Goal: Complete application form: Complete application form

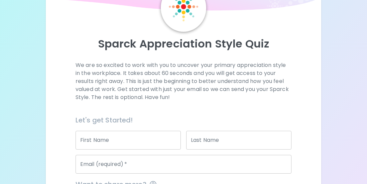
scroll to position [67, 0]
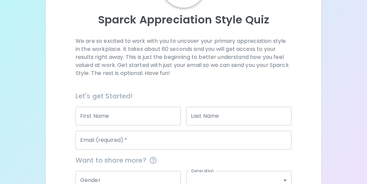
click at [95, 113] on input "First Name" at bounding box center [128, 116] width 105 height 19
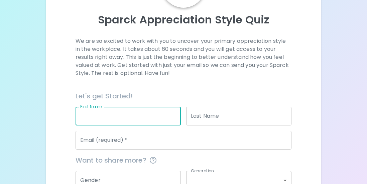
type input "[PERSON_NAME]"
click at [216, 113] on input "Last Name" at bounding box center [238, 116] width 105 height 19
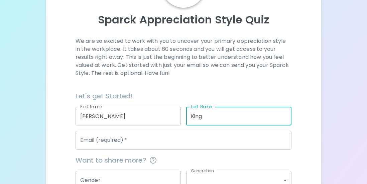
type input "King"
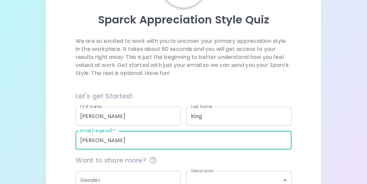
type input "[PERSON_NAME][EMAIL_ADDRESS][DOMAIN_NAME]"
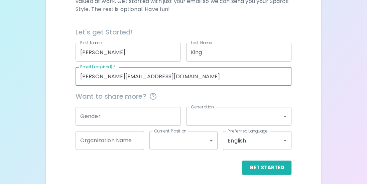
scroll to position [134, 0]
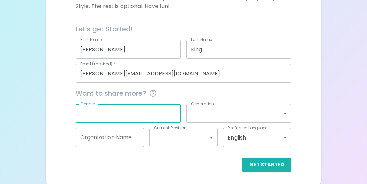
click at [119, 119] on input "Gender" at bounding box center [128, 113] width 105 height 19
type input "[DEMOGRAPHIC_DATA]"
click at [211, 119] on body "Sparck Appreciation Style Quiz We are so excited to work with you to uncover yo…" at bounding box center [183, 25] width 367 height 319
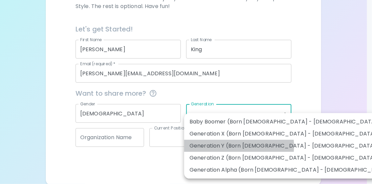
click at [234, 146] on li "Generation Y (Born [DEMOGRAPHIC_DATA] - [DEMOGRAPHIC_DATA])" at bounding box center [290, 146] width 213 height 12
type input "generation_y"
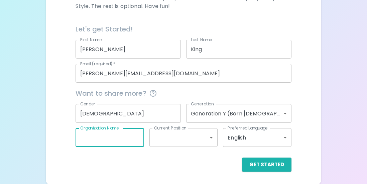
click at [89, 136] on input "Organization Name" at bounding box center [110, 137] width 69 height 19
type input "Datarails"
click at [202, 142] on body "Sparck Appreciation Style Quiz We are so excited to work with you to uncover yo…" at bounding box center [183, 25] width 367 height 319
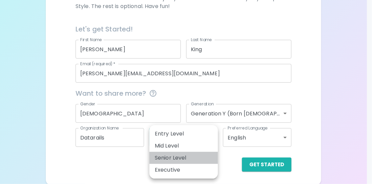
click at [187, 157] on li "Senior Level" at bounding box center [184, 158] width 69 height 12
type input "senior_level"
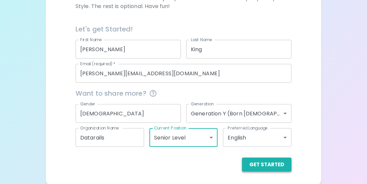
click at [268, 166] on button "Get Started" at bounding box center [267, 165] width 50 height 14
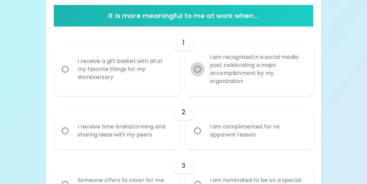
click at [198, 69] on input "I am recognized in a social media post celebrating a major accomplishment by my…" at bounding box center [198, 69] width 14 height 14
radio input "true"
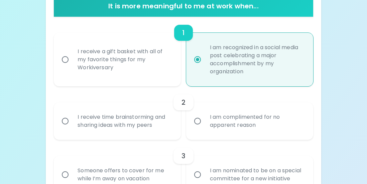
scroll to position [154, 0]
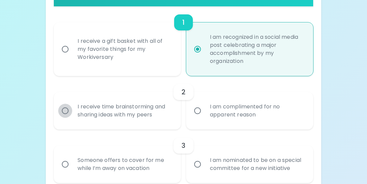
click at [66, 112] on input "I receive time brainstorming and sharing ideas with my peers" at bounding box center [65, 111] width 14 height 14
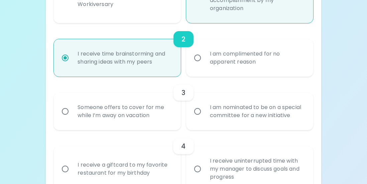
scroll to position [207, 0]
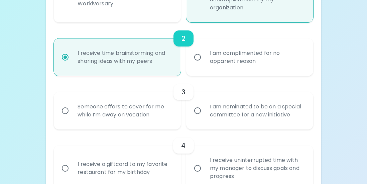
radio input "true"
click at [198, 111] on input "I am nominated to be on a special committee for a new initiative" at bounding box center [198, 111] width 14 height 14
radio input "false"
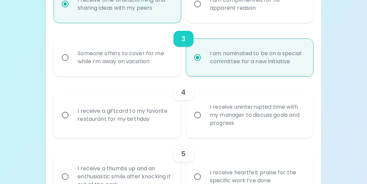
scroll to position [261, 0]
radio input "true"
click at [199, 113] on input "I receive uninterrupted time with my manager to discuss goals and progress" at bounding box center [198, 115] width 14 height 14
radio input "false"
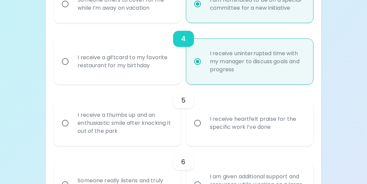
scroll to position [314, 0]
radio input "true"
click at [198, 121] on input "I receive heartfelt praise for the specific work I’ve done" at bounding box center [198, 123] width 14 height 14
radio input "false"
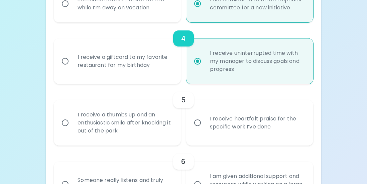
radio input "false"
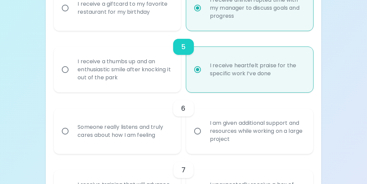
scroll to position [368, 0]
radio input "true"
click at [65, 126] on input "Someone really listens and truly cares about how I am feeling" at bounding box center [65, 131] width 14 height 14
radio input "false"
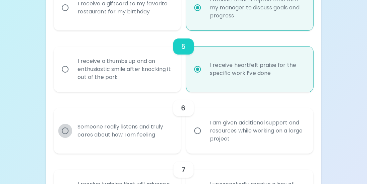
radio input "false"
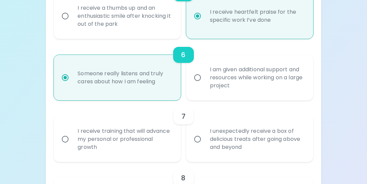
scroll to position [421, 0]
radio input "true"
click at [68, 138] on input "I receive training that will advance my personal or professional growth" at bounding box center [65, 139] width 14 height 14
radio input "false"
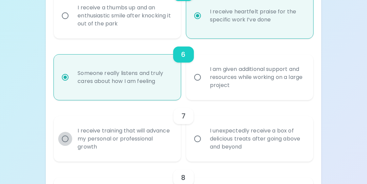
radio input "false"
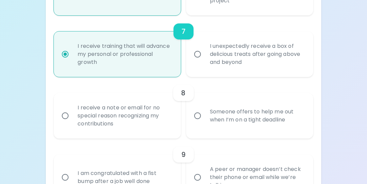
scroll to position [542, 0]
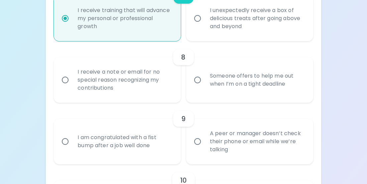
radio input "true"
click at [68, 77] on input "I receive a note or email for no special reason recognizing my contributions" at bounding box center [65, 80] width 14 height 14
radio input "false"
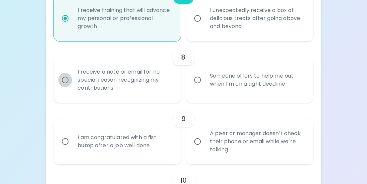
radio input "false"
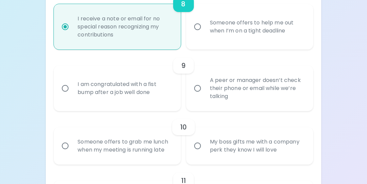
scroll to position [595, 0]
radio input "true"
click at [66, 88] on input "I am congratulated with a fist bump after a job well done" at bounding box center [65, 88] width 14 height 14
radio input "false"
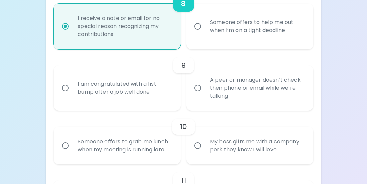
radio input "false"
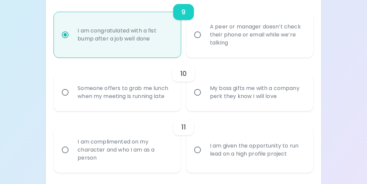
scroll to position [649, 0]
radio input "true"
click at [195, 89] on input "My boss gifts me with a company perk they know I will love" at bounding box center [198, 92] width 14 height 14
radio input "false"
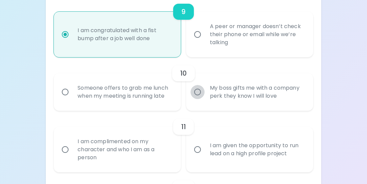
radio input "false"
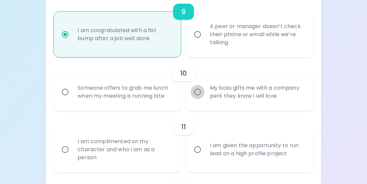
radio input "false"
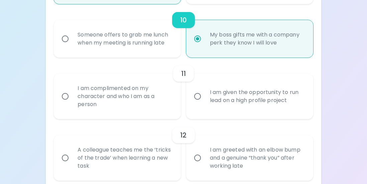
scroll to position [702, 0]
radio input "true"
click at [108, 93] on div "I am complimented on my character and who I am as a person" at bounding box center [124, 96] width 105 height 40
click at [77, 96] on div "I am complimented on my character and who I am as a person" at bounding box center [124, 96] width 105 height 40
click at [72, 96] on input "I am complimented on my character and who I am as a person" at bounding box center [65, 96] width 14 height 14
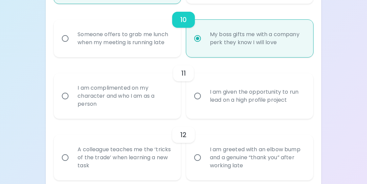
radio input "false"
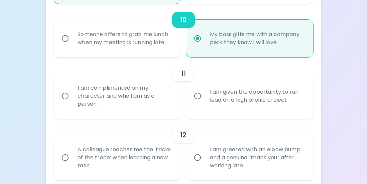
radio input "false"
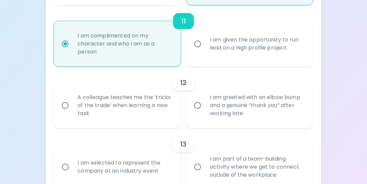
scroll to position [756, 0]
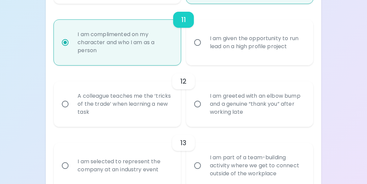
radio input "true"
click at [63, 103] on input "A colleague teaches me the ‘tricks of the trade’ when learning a new task" at bounding box center [65, 104] width 14 height 14
radio input "false"
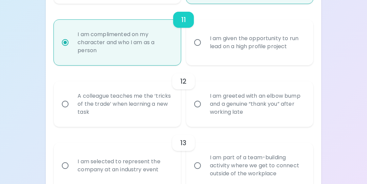
radio input "false"
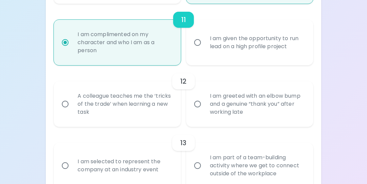
radio input "false"
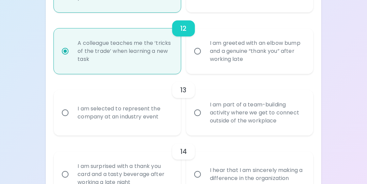
scroll to position [809, 0]
radio input "true"
click at [198, 110] on input "I am part of a team-building activity where we get to connect outside of the wo…" at bounding box center [198, 112] width 14 height 14
radio input "false"
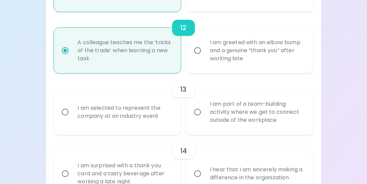
radio input "false"
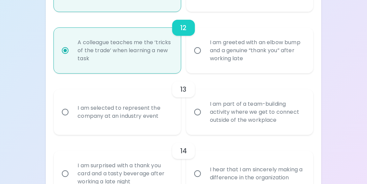
radio input "false"
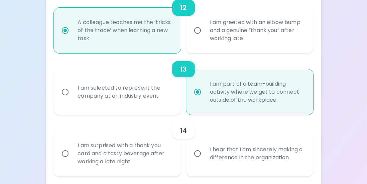
scroll to position [863, 0]
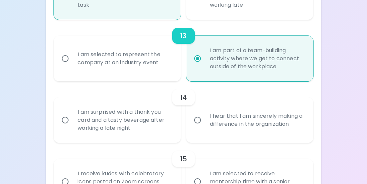
radio input "true"
click at [198, 120] on input "I hear that I am sincerely making a difference in the organization" at bounding box center [198, 120] width 14 height 14
radio input "false"
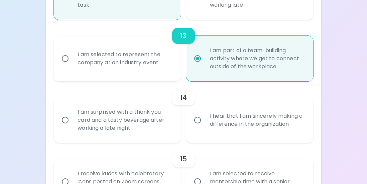
radio input "false"
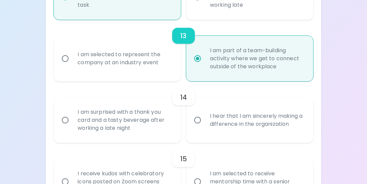
radio input "false"
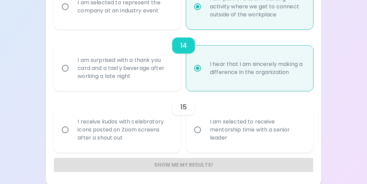
scroll to position [916, 0]
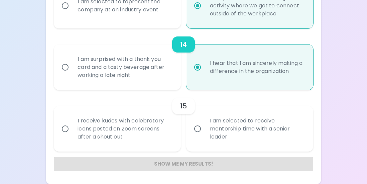
radio input "true"
click at [197, 128] on input "I am selected to receive mentorship time with a senior leader" at bounding box center [198, 129] width 14 height 14
radio input "false"
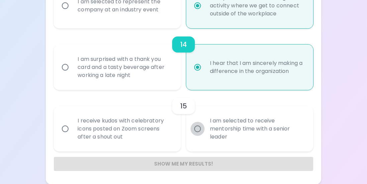
radio input "false"
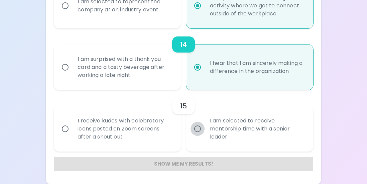
radio input "false"
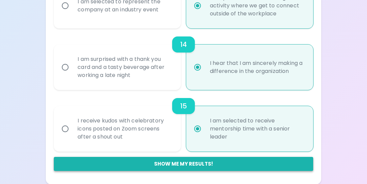
radio input "true"
click at [146, 165] on button "Show me my results!" at bounding box center [184, 164] width 260 height 14
radio input "false"
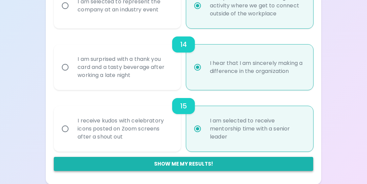
radio input "false"
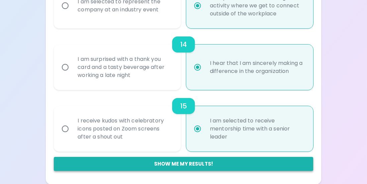
radio input "false"
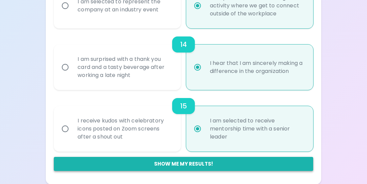
radio input "false"
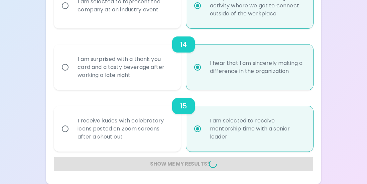
radio input "false"
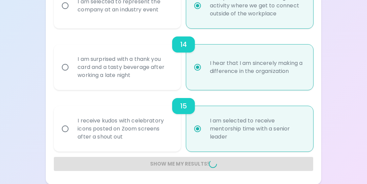
radio input "false"
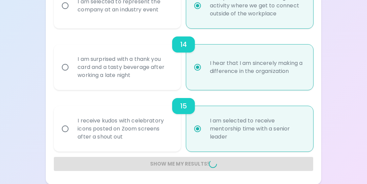
radio input "false"
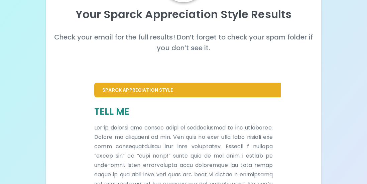
scroll to position [100, 0]
